Goal: Find specific page/section: Find specific page/section

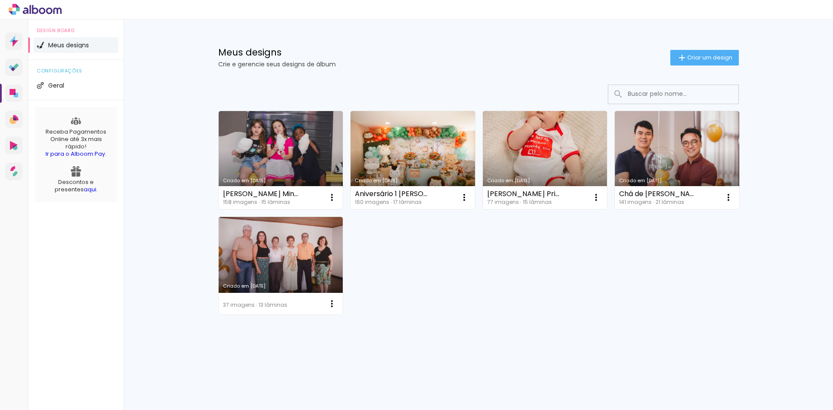
click at [37, 7] on icon at bounding box center [35, 9] width 53 height 11
click at [26, 10] on icon at bounding box center [35, 9] width 53 height 11
drag, startPoint x: 30, startPoint y: 11, endPoint x: 10, endPoint y: 38, distance: 33.7
click at [10, 38] on icon at bounding box center [14, 41] width 9 height 11
drag, startPoint x: 0, startPoint y: 0, endPoint x: 570, endPoint y: 54, distance: 572.8
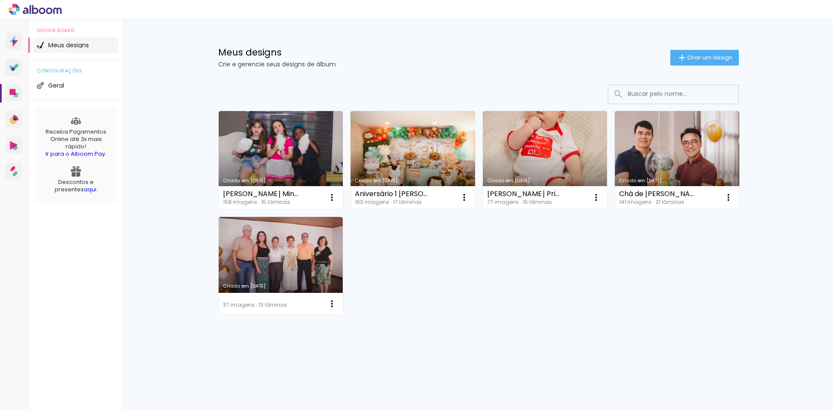
click at [570, 54] on h1 "Meus designs" at bounding box center [444, 52] width 452 height 9
click at [64, 88] on span "Geral" at bounding box center [56, 85] width 16 height 6
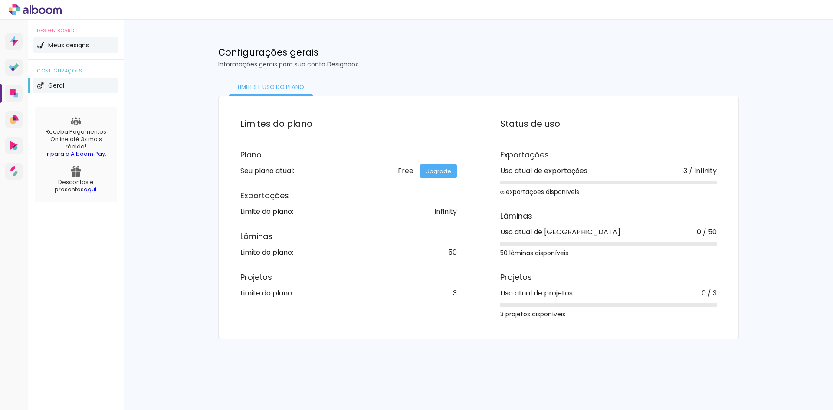
click at [61, 48] on li "Meus designs" at bounding box center [75, 45] width 85 height 16
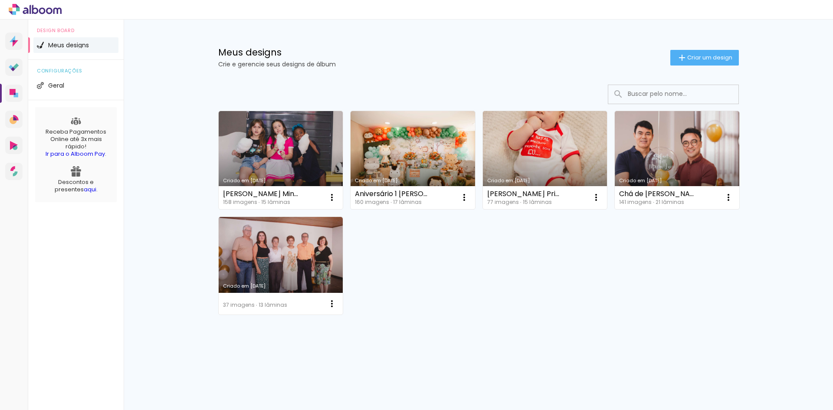
click at [47, 9] on icon at bounding box center [49, 10] width 7 height 7
